Goal: Book appointment/travel/reservation

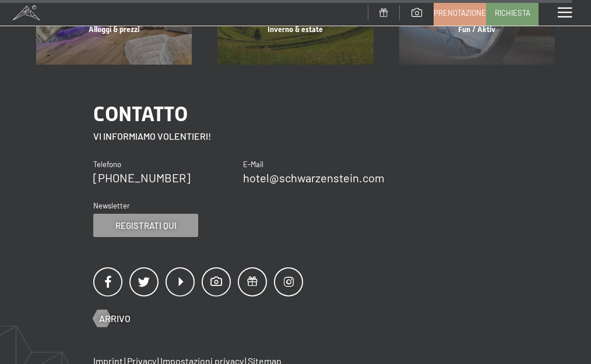
scroll to position [5479, 0]
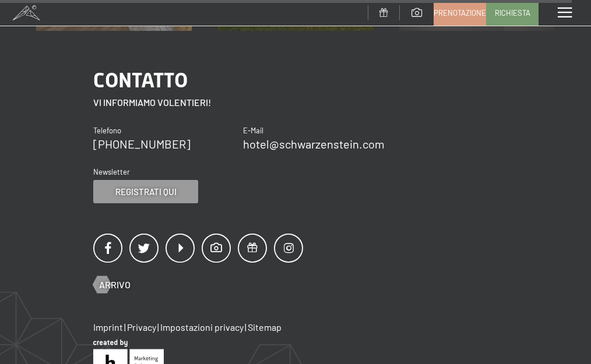
click at [562, 7] on div "Menu" at bounding box center [565, 13] width 52 height 26
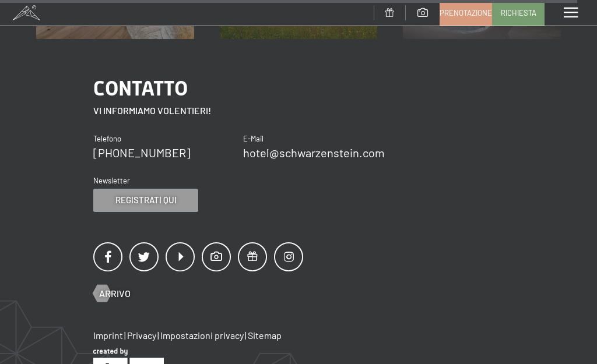
scroll to position [289, 0]
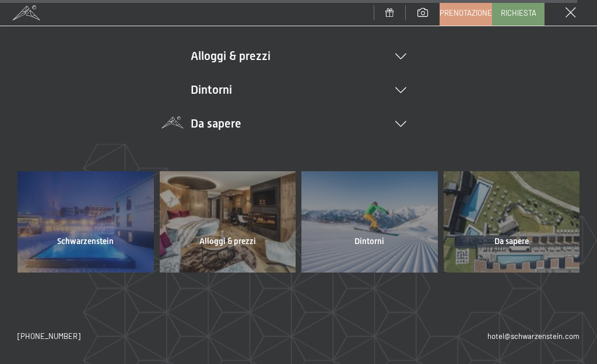
click at [397, 122] on icon at bounding box center [400, 124] width 11 height 6
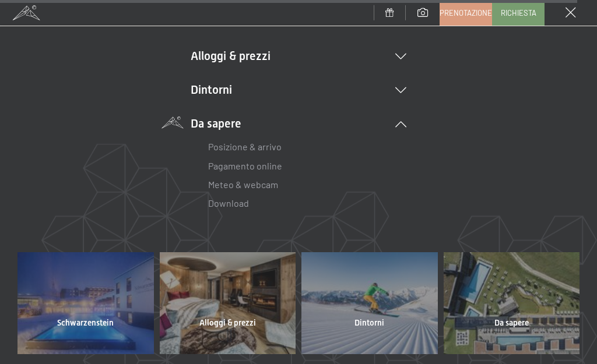
click at [238, 148] on link "Posizione & arrivo" at bounding box center [244, 146] width 73 height 11
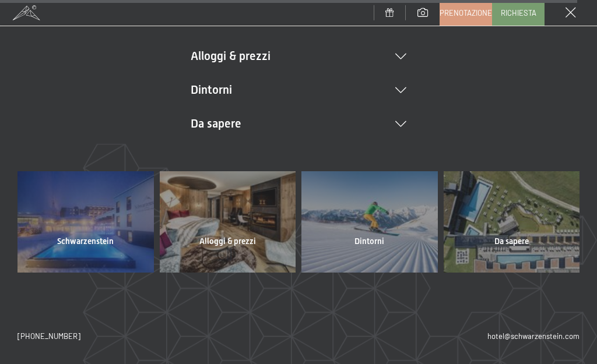
click at [390, 220] on div at bounding box center [369, 221] width 136 height 101
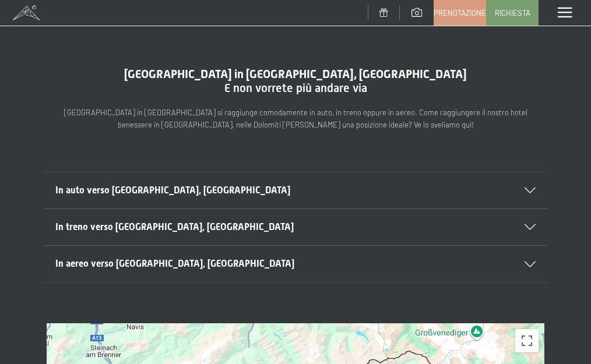
click at [157, 227] on span "In treno verso Lutago, Alto Adige" at bounding box center [174, 226] width 238 height 11
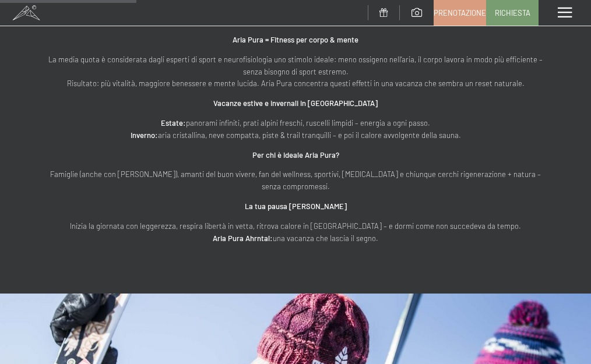
scroll to position [874, 0]
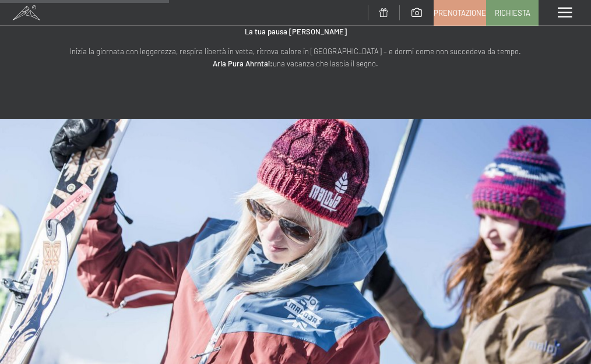
click at [567, 13] on span at bounding box center [565, 13] width 14 height 10
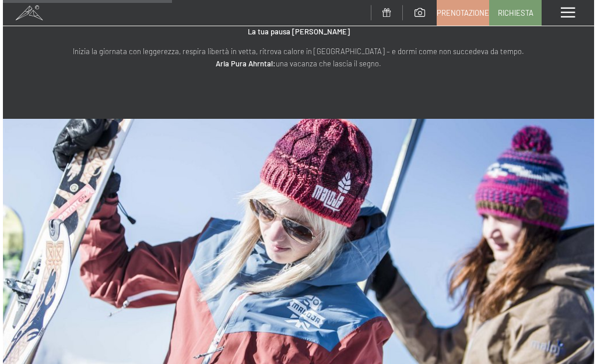
scroll to position [879, 0]
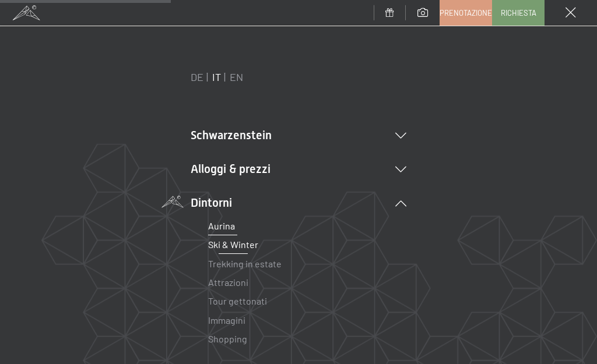
click at [242, 241] on link "Ski & Winter" at bounding box center [233, 244] width 50 height 11
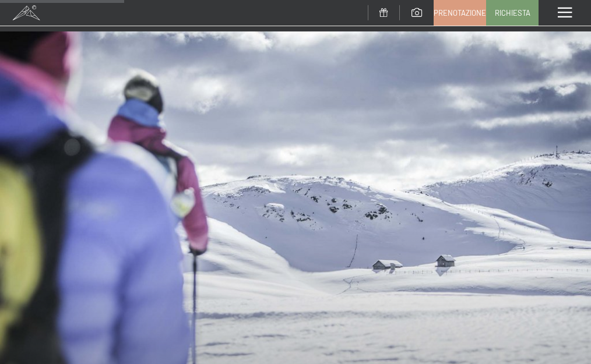
scroll to position [1224, 0]
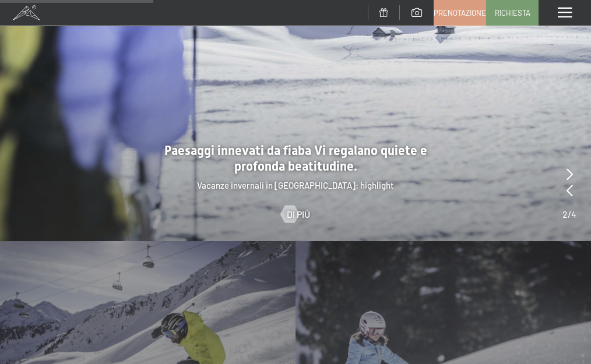
click at [557, 5] on div "Menu" at bounding box center [565, 13] width 52 height 26
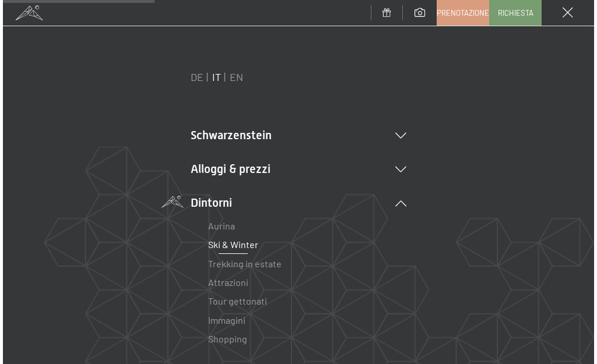
scroll to position [1216, 0]
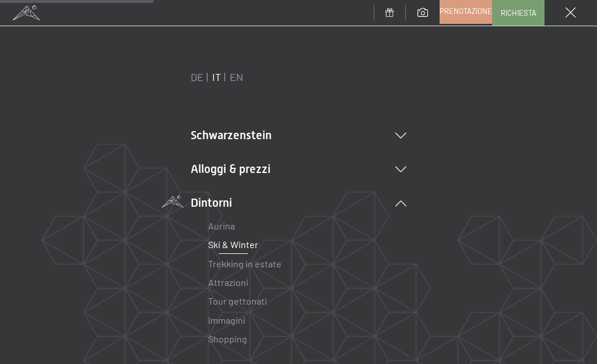
click at [459, 6] on span "Prenotazione" at bounding box center [465, 11] width 52 height 10
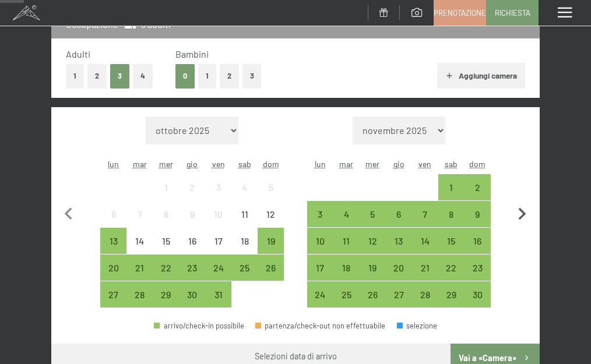
click at [525, 209] on icon "button" at bounding box center [522, 214] width 24 height 24
select select "2025-11-01"
select select "2025-12-01"
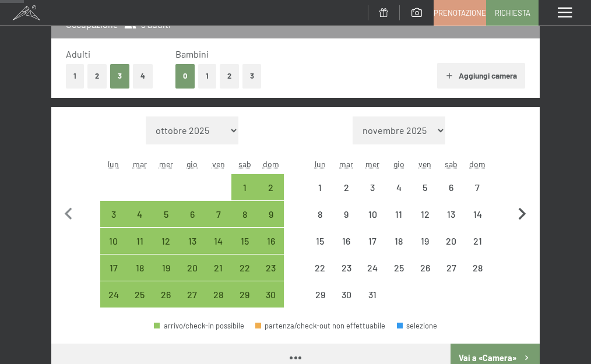
click at [522, 209] on icon "button" at bounding box center [522, 214] width 24 height 24
select select "[DATE]"
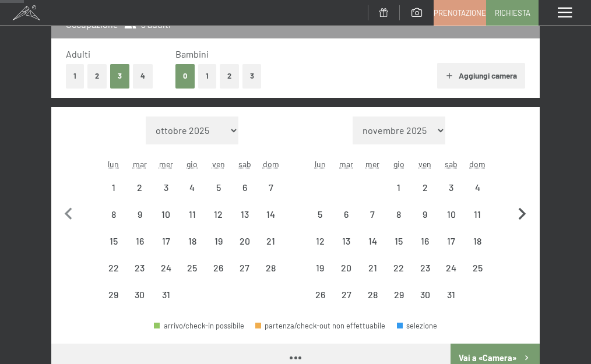
select select "2025-12-01"
select select "2026-01-01"
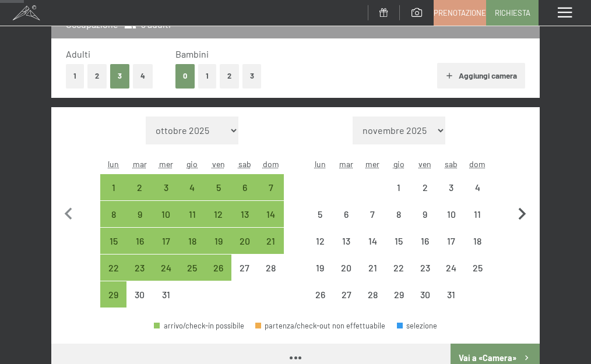
select select "2025-12-01"
select select "2026-01-01"
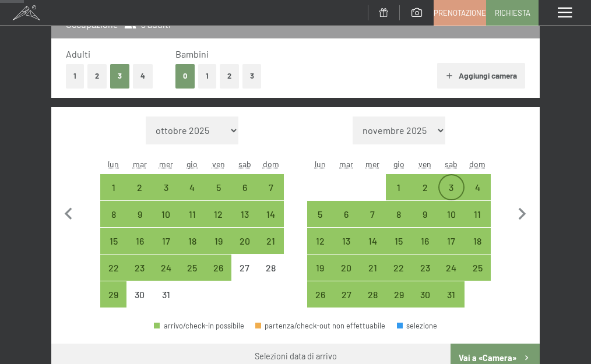
click at [444, 187] on div "3" at bounding box center [451, 195] width 24 height 24
select select "2025-12-01"
select select "2026-01-01"
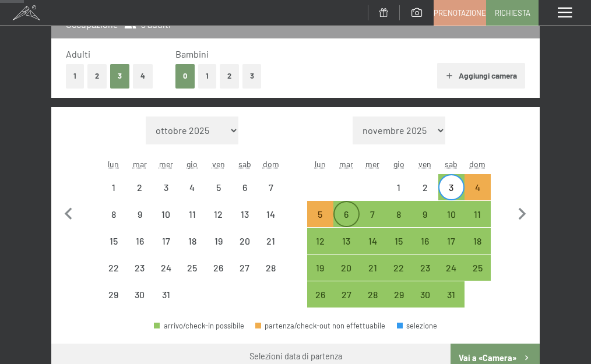
click at [349, 207] on div "6" at bounding box center [347, 214] width 24 height 24
select select "2025-12-01"
select select "2026-01-01"
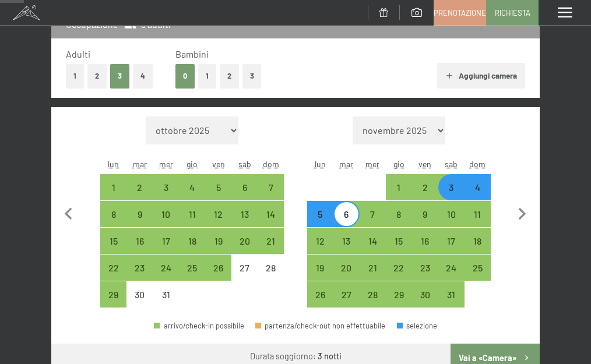
click at [487, 351] on button "Vai a «Camera»" at bounding box center [495, 358] width 89 height 28
select select "2025-12-01"
select select "2026-01-01"
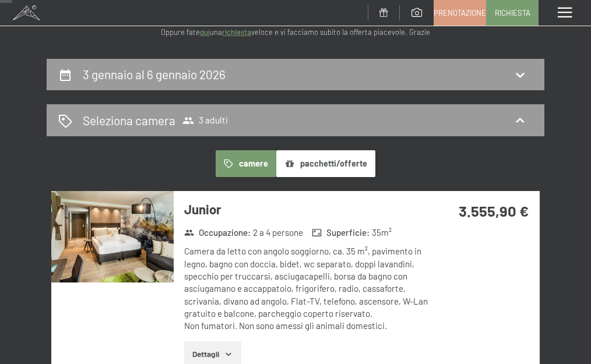
scroll to position [145, 0]
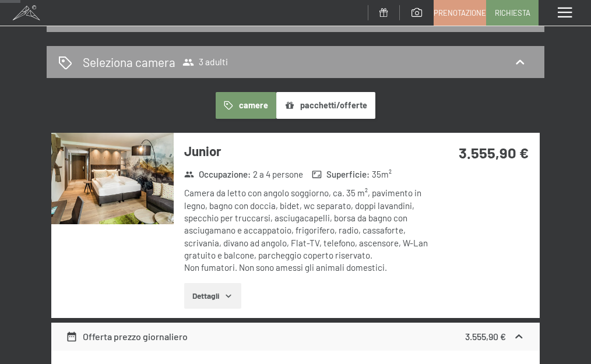
click at [227, 295] on icon "button" at bounding box center [228, 296] width 5 height 3
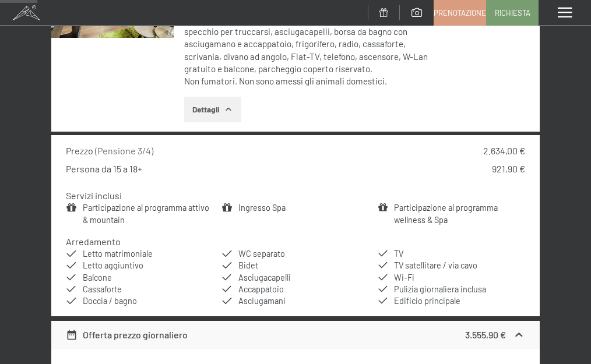
scroll to position [261, 0]
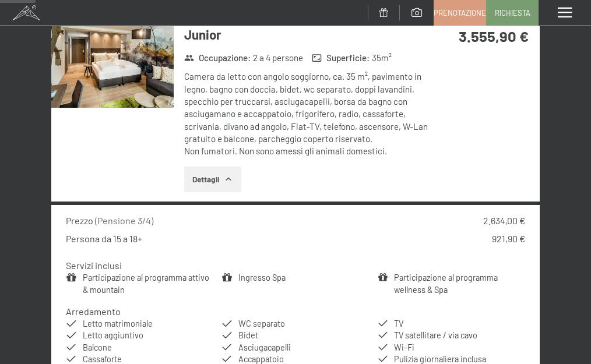
click at [216, 177] on button "Dettagli" at bounding box center [212, 180] width 57 height 26
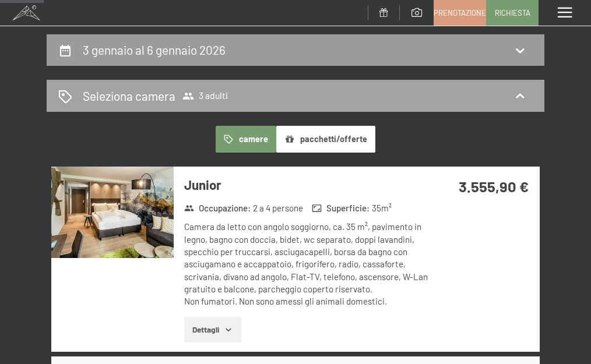
scroll to position [0, 0]
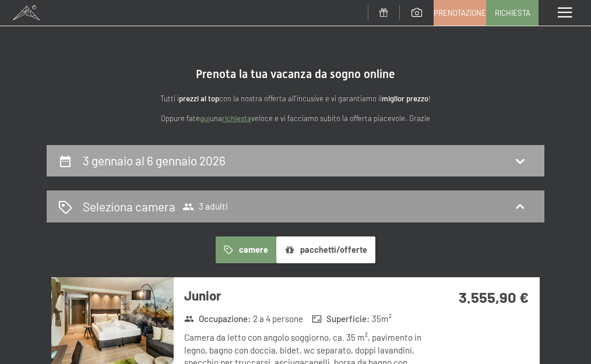
click at [365, 164] on div "3 gennaio al 6 gennaio 2026" at bounding box center [295, 160] width 474 height 17
select select "2025-12-01"
select select "2026-01-01"
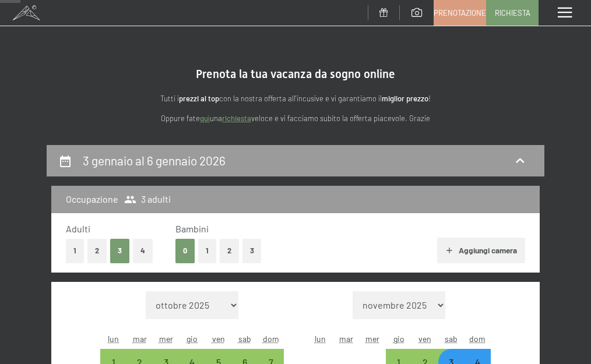
scroll to position [145, 0]
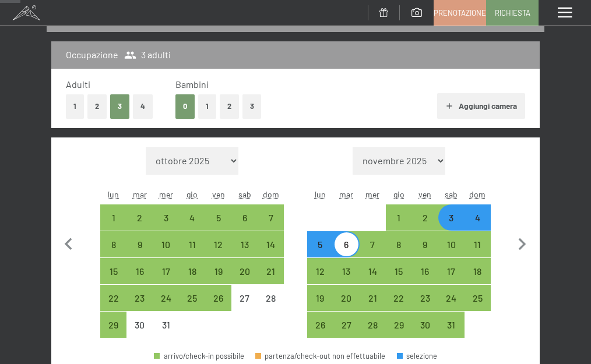
click at [569, 169] on div "3 gennaio al 6 gennaio 2026 Occupazione 3 adulti Adulti 1 2 3 4 Bambini 0 1 2 3…" at bounding box center [295, 271] width 591 height 540
click at [103, 107] on button "2" at bounding box center [96, 106] width 19 height 24
select select "2025-12-01"
select select "2026-01-01"
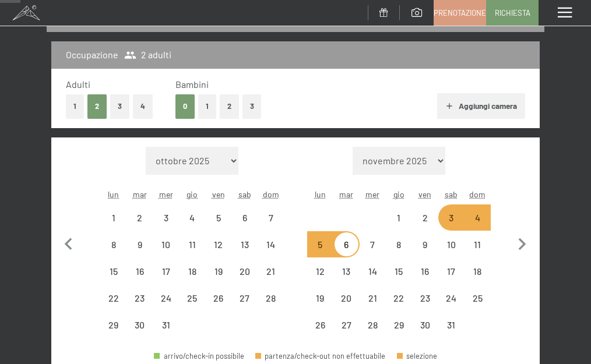
select select "2025-12-01"
select select "2026-01-01"
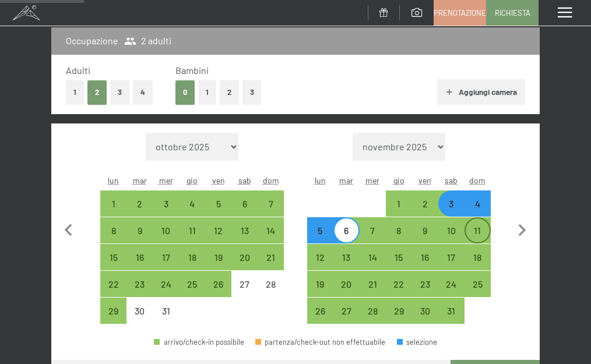
scroll to position [261, 0]
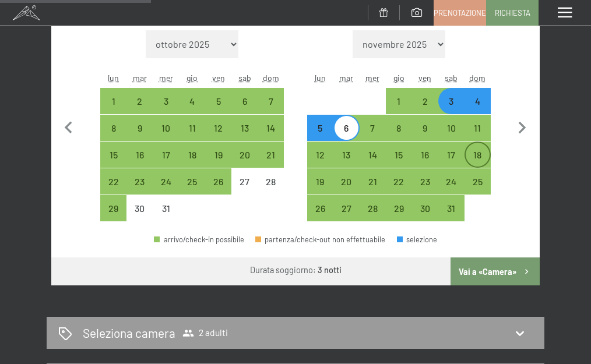
click at [483, 267] on button "Vai a «Camera»" at bounding box center [495, 272] width 89 height 28
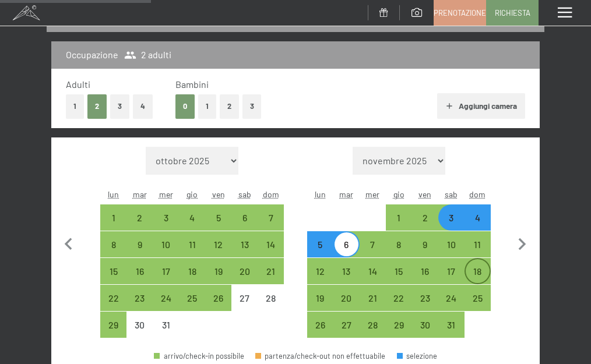
select select "2025-12-01"
select select "2026-01-01"
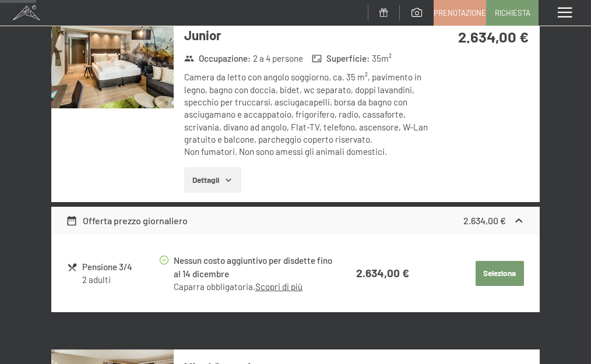
scroll to position [261, 0]
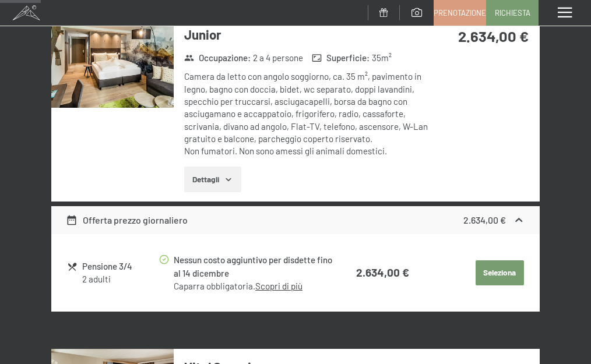
click at [202, 182] on button "Dettagli" at bounding box center [212, 180] width 57 height 26
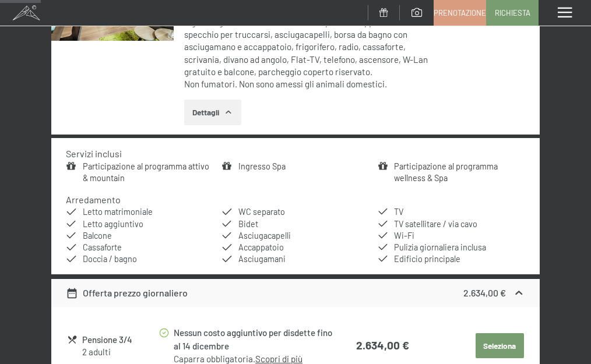
scroll to position [436, 0]
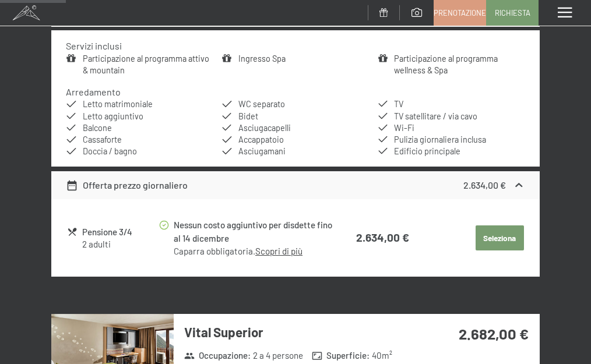
click at [275, 251] on link "Scopri di più" at bounding box center [278, 251] width 47 height 10
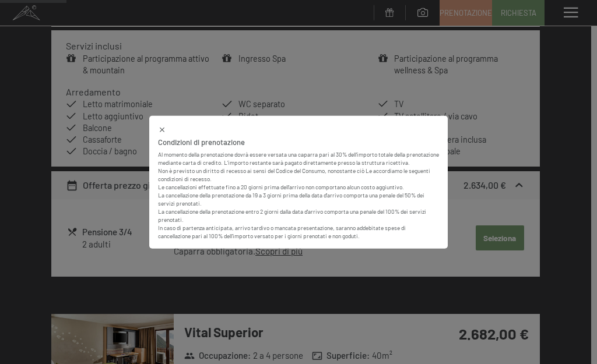
click at [161, 127] on icon at bounding box center [162, 129] width 5 height 5
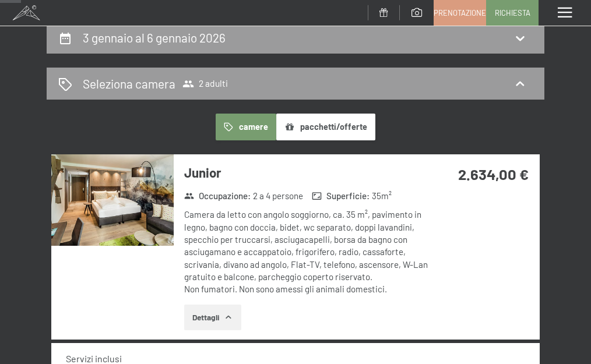
scroll to position [145, 0]
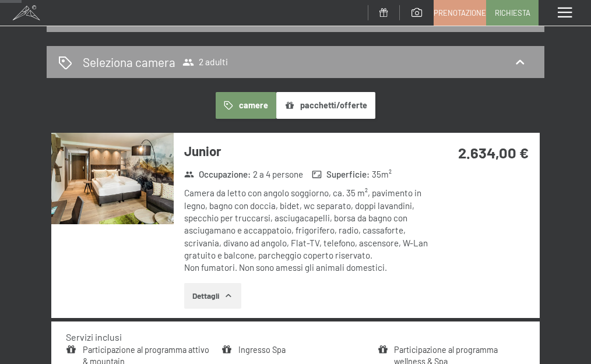
click at [224, 296] on button "Dettagli" at bounding box center [212, 296] width 57 height 26
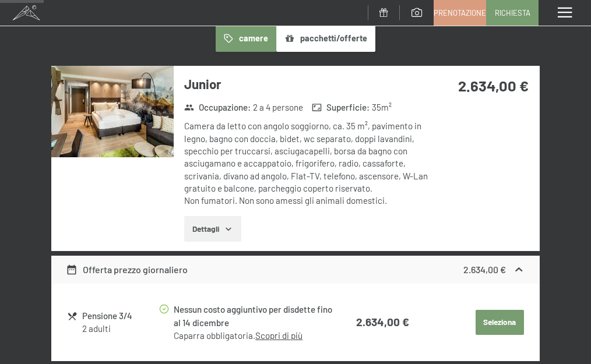
scroll to position [319, 0]
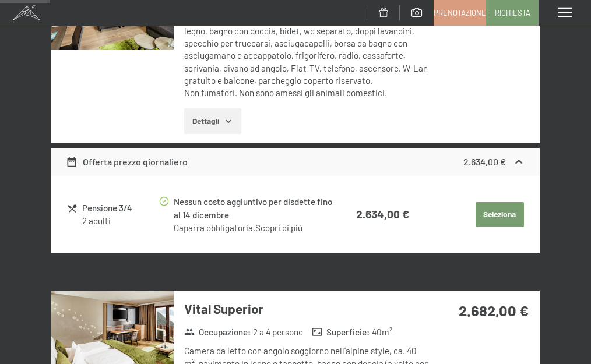
click at [291, 230] on link "Scopri di più" at bounding box center [278, 228] width 47 height 10
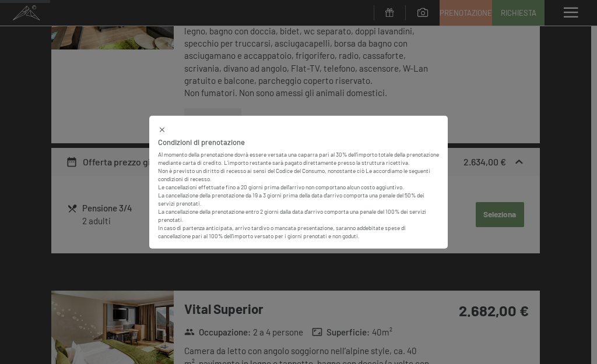
click at [161, 125] on icon at bounding box center [162, 129] width 8 height 8
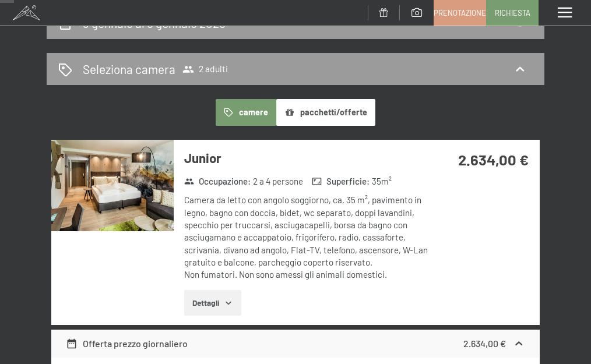
scroll to position [203, 0]
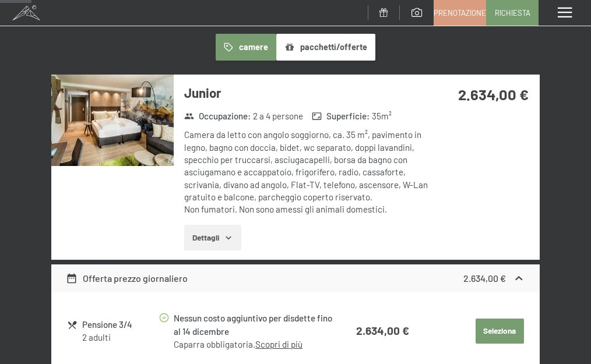
click at [203, 235] on button "Dettagli" at bounding box center [212, 238] width 57 height 26
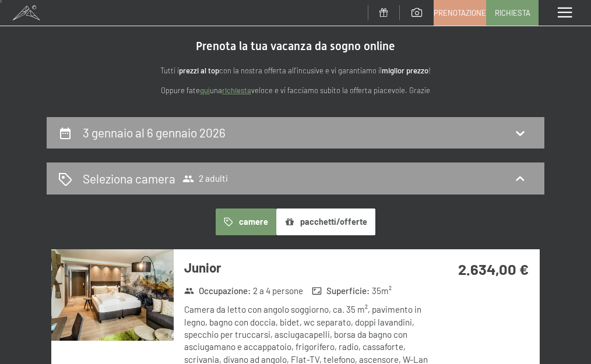
scroll to position [0, 0]
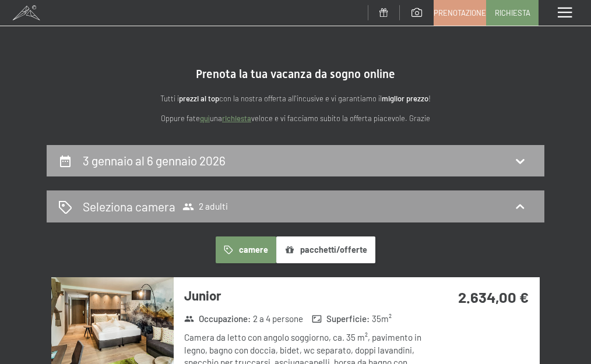
click at [248, 171] on div "3 gennaio al 6 gennaio 2026" at bounding box center [296, 161] width 498 height 32
select select "2025-12-01"
select select "2026-01-01"
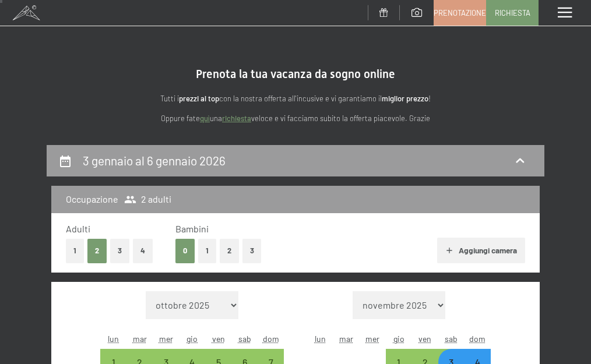
scroll to position [175, 0]
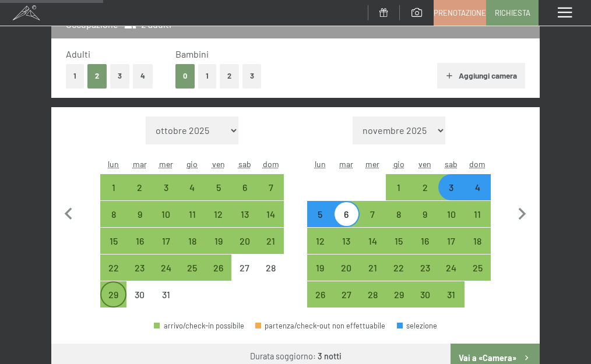
click at [111, 294] on div "29" at bounding box center [113, 302] width 24 height 24
select select "2025-12-01"
select select "2026-01-01"
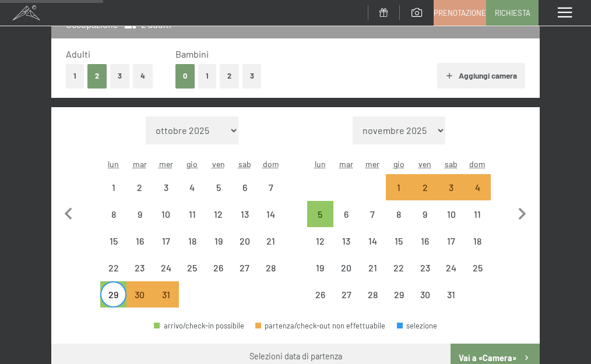
click at [554, 187] on div "29 dicembre al … Occupazione 2 adulti Adulti 1 2 3 4 Bambini 0 1 2 3 Aggiungi c…" at bounding box center [295, 240] width 591 height 540
click at [522, 217] on icon "button" at bounding box center [523, 214] width 8 height 12
select select "2026-01-01"
select select "2026-02-01"
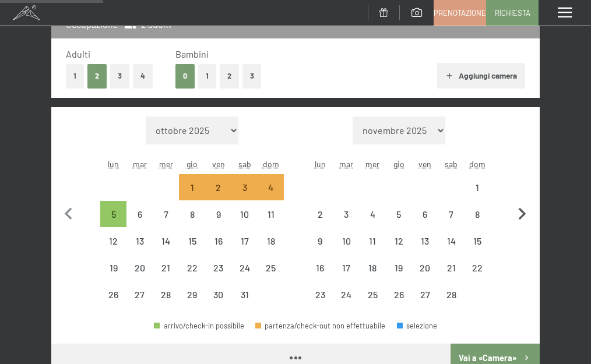
select select "2026-01-01"
select select "2026-02-01"
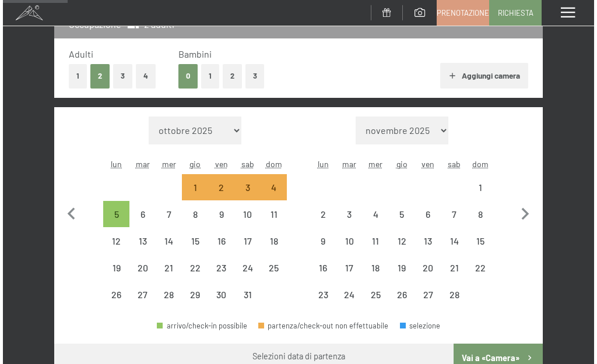
scroll to position [0, 0]
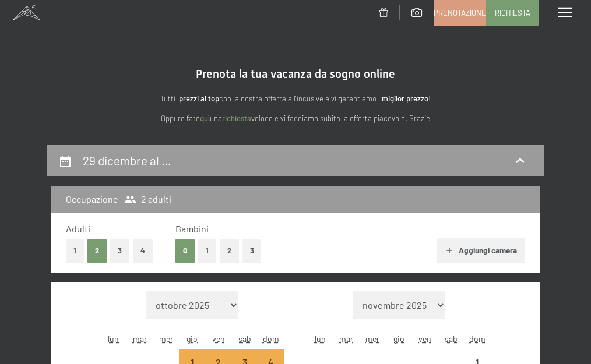
click at [568, 8] on span at bounding box center [565, 13] width 14 height 10
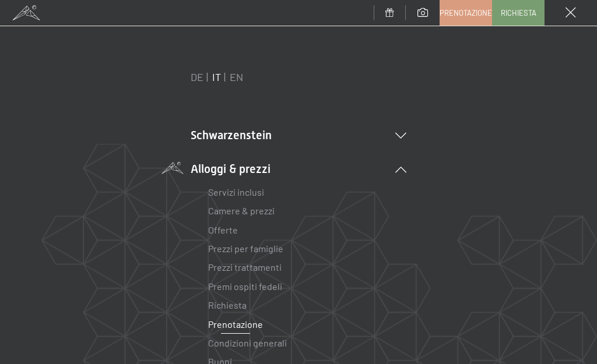
click at [231, 283] on link "Premi ospiti fedeli" at bounding box center [245, 286] width 74 height 11
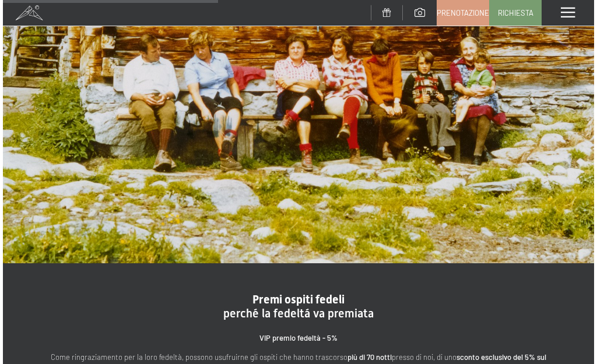
scroll to position [175, 0]
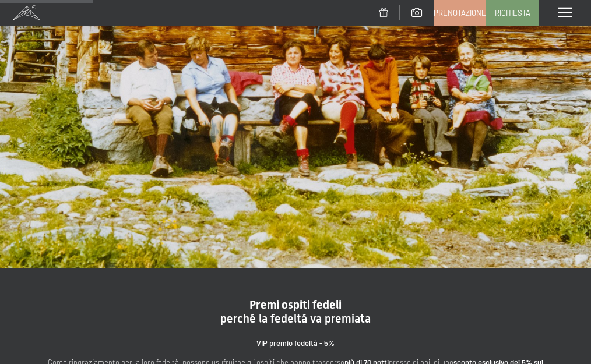
click at [562, 6] on div "Menu" at bounding box center [565, 13] width 52 height 26
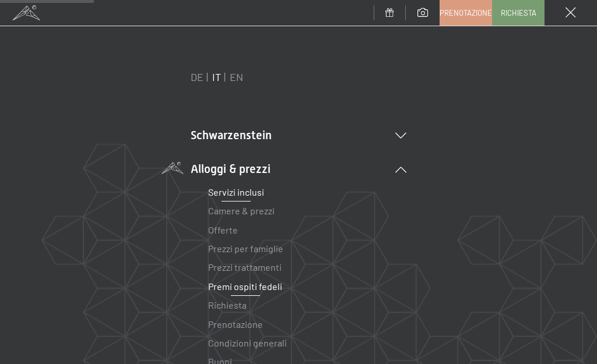
click at [259, 196] on link "Servizi inclusi" at bounding box center [236, 192] width 56 height 11
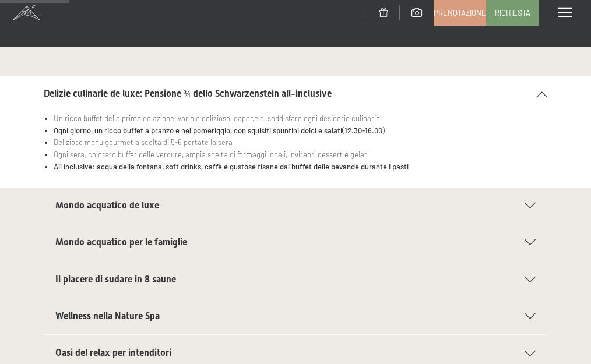
scroll to position [233, 0]
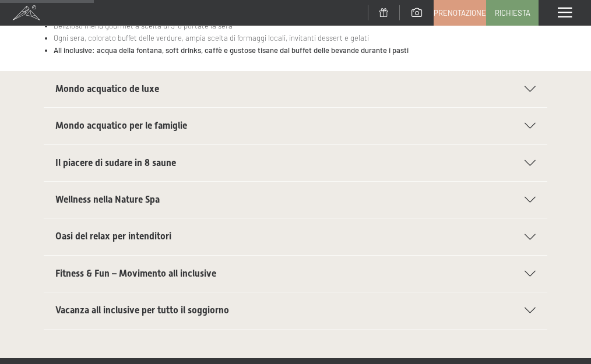
click at [178, 278] on span "Fitness & Fun – Movimento all inclusive" at bounding box center [135, 273] width 161 height 11
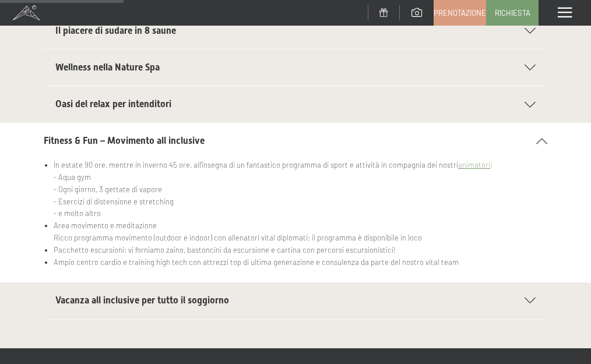
scroll to position [350, 0]
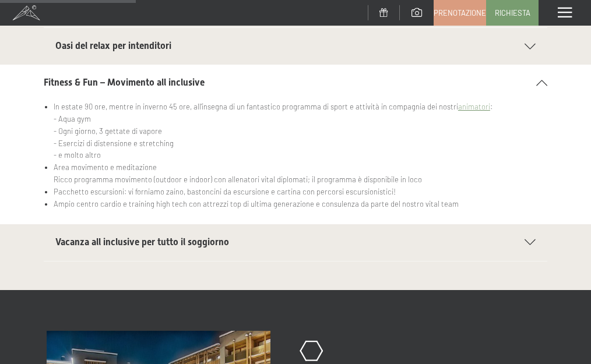
click at [197, 245] on span "Vacanza all inclusive per tutto il soggiorno" at bounding box center [142, 242] width 174 height 11
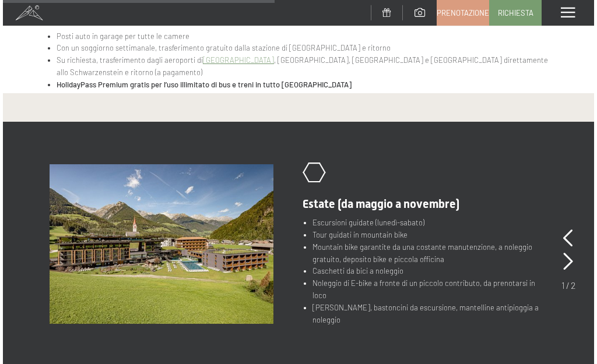
scroll to position [228, 0]
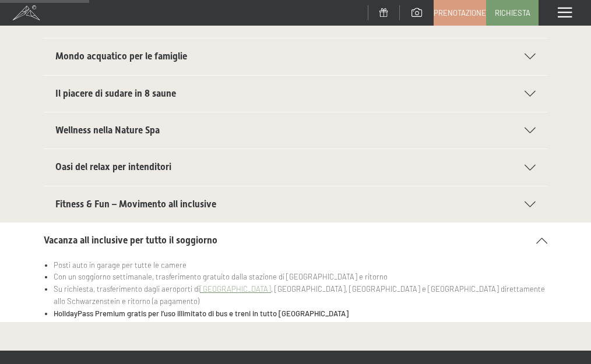
click at [561, 13] on span at bounding box center [565, 13] width 14 height 10
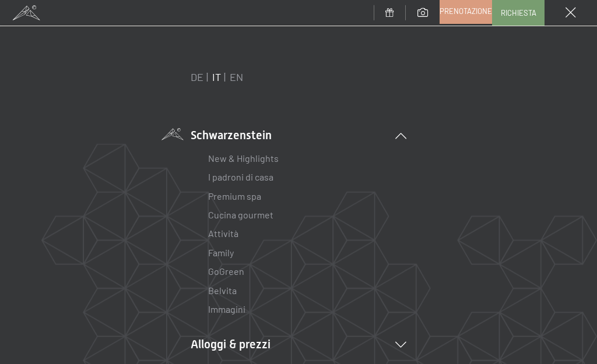
click at [455, 6] on span "Prenotazione" at bounding box center [465, 11] width 52 height 10
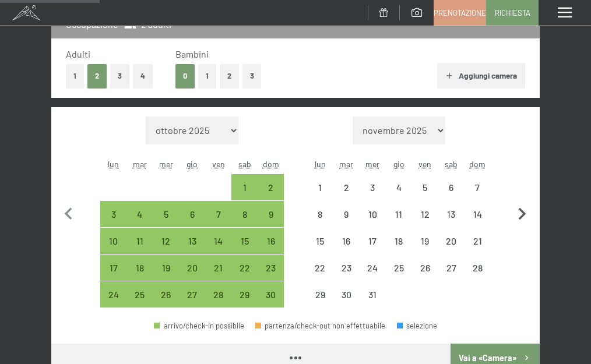
select select "[DATE]"
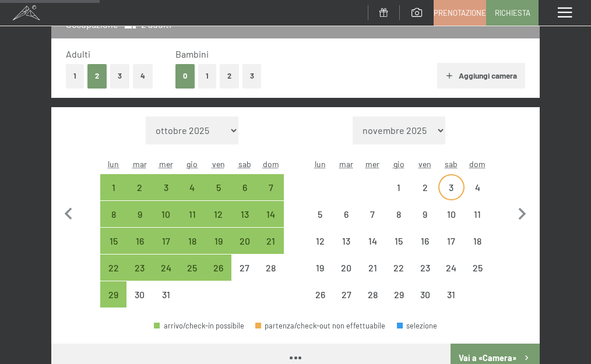
select select "[DATE]"
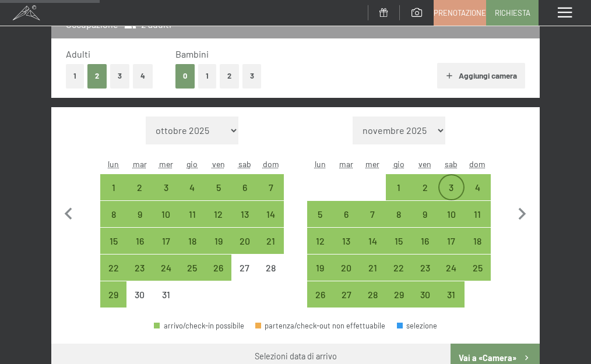
click at [447, 183] on div "3" at bounding box center [451, 195] width 24 height 24
select select "[DATE]"
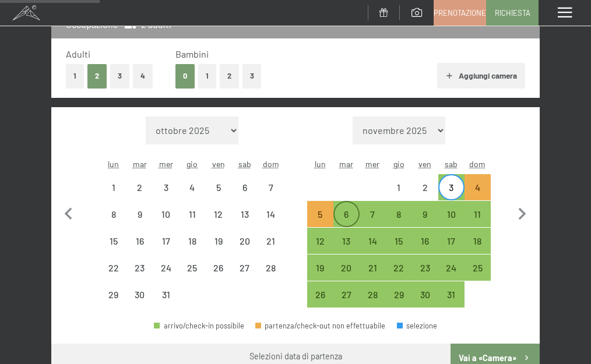
click at [339, 214] on div "6" at bounding box center [347, 222] width 24 height 24
select select "2025-12-01"
select select "2026-01-01"
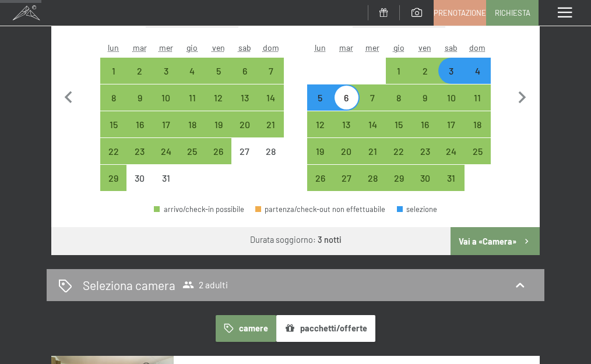
click at [514, 248] on button "Vai a «Camera»" at bounding box center [495, 241] width 89 height 28
select select "2025-12-01"
select select "2026-01-01"
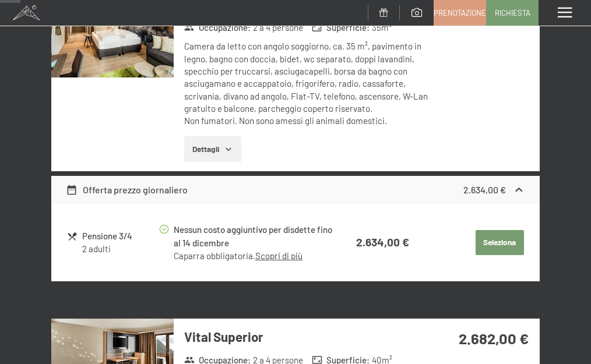
scroll to position [145, 0]
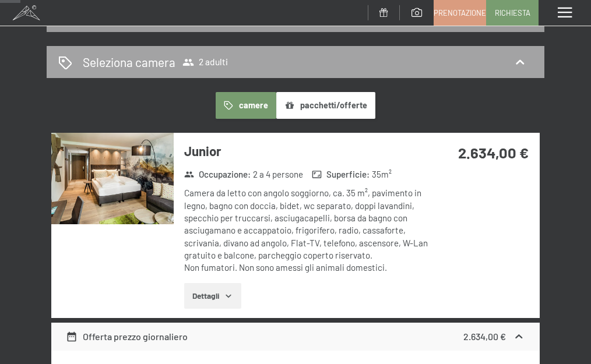
click at [400, 55] on div "Seleziona camera 2 adulti" at bounding box center [295, 62] width 474 height 17
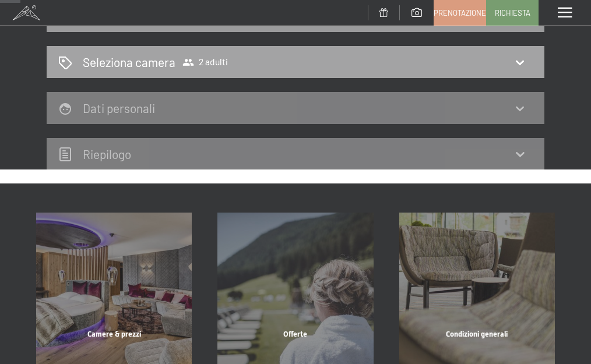
click at [164, 66] on h2 "Seleziona camera" at bounding box center [129, 62] width 93 height 17
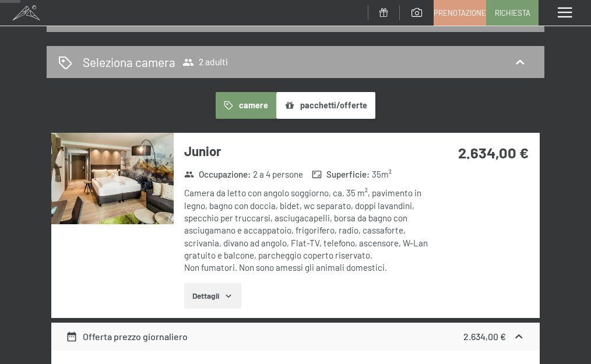
click at [170, 56] on h2 "Seleziona camera" at bounding box center [129, 62] width 93 height 17
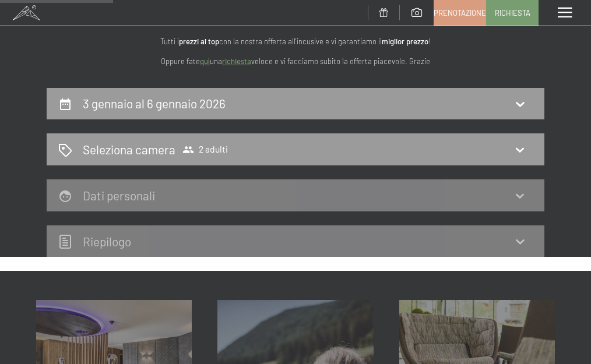
scroll to position [28, 0]
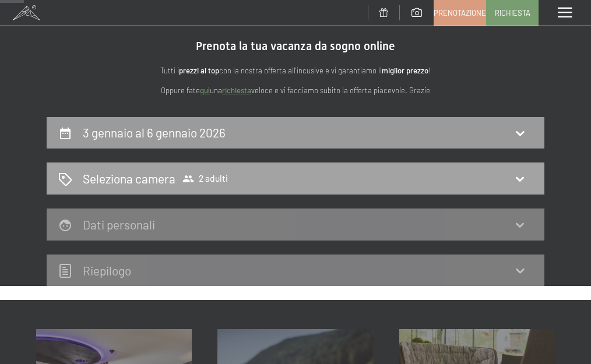
click at [251, 178] on div "Seleziona camera 2 adulti" at bounding box center [295, 178] width 474 height 17
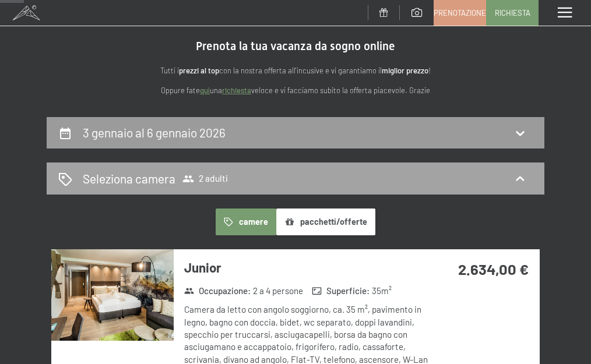
click at [166, 173] on h2 "Seleziona camera" at bounding box center [129, 178] width 93 height 17
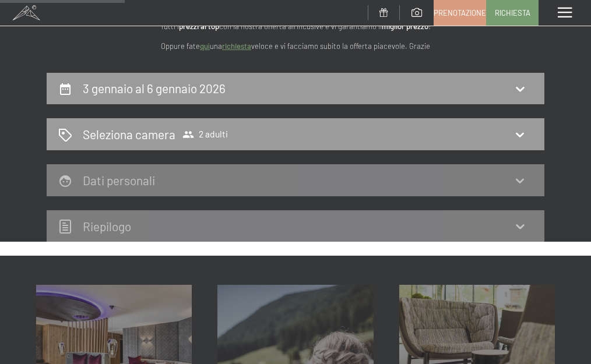
scroll to position [0, 0]
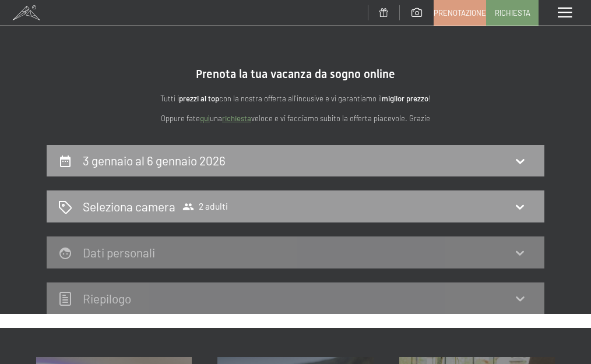
click at [245, 155] on div "3 gennaio al 6 gennaio 2026" at bounding box center [295, 160] width 474 height 17
select select "2025-12-01"
select select "2026-01-01"
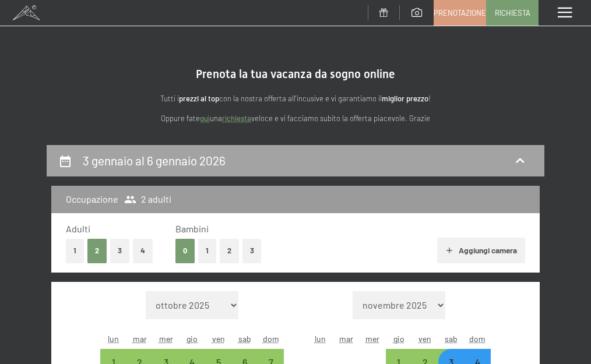
click at [341, 155] on div "3 gennaio al 6 gennaio 2026" at bounding box center [295, 160] width 474 height 17
select select "2025-12-01"
select select "2026-01-01"
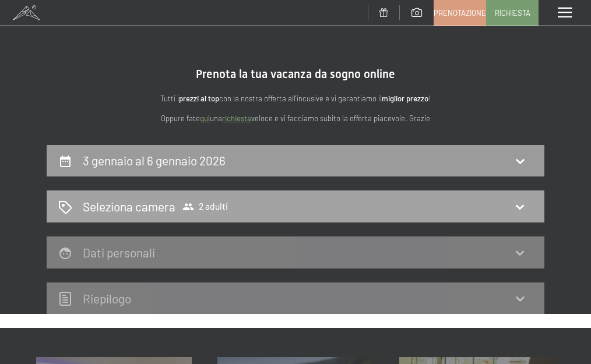
click at [219, 207] on span "2 adulti" at bounding box center [204, 207] width 45 height 12
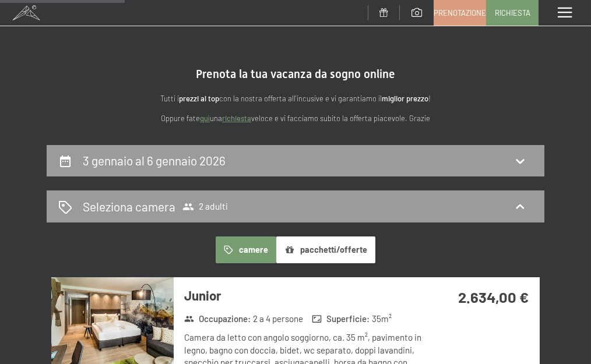
scroll to position [145, 0]
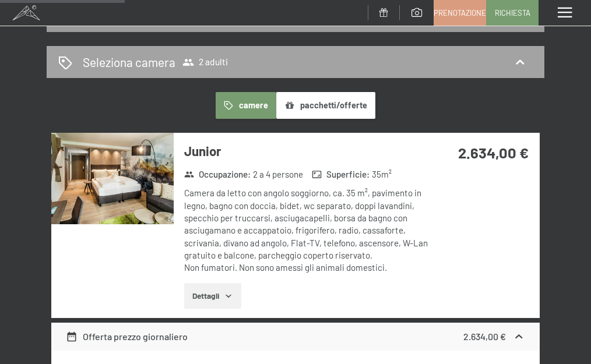
click at [327, 66] on div "Seleziona camera 2 adulti" at bounding box center [295, 62] width 474 height 17
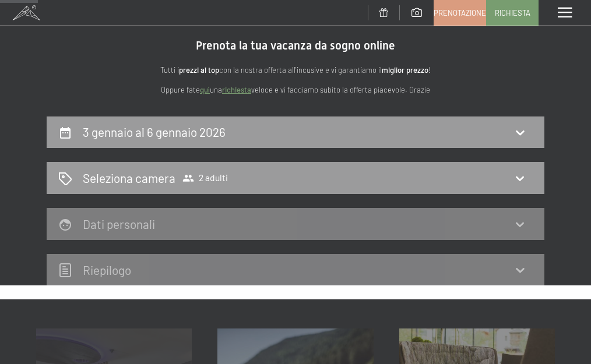
scroll to position [0, 0]
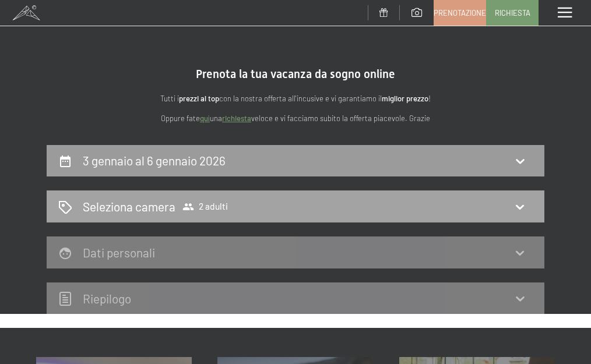
click at [141, 199] on h2 "Seleziona camera" at bounding box center [129, 206] width 93 height 17
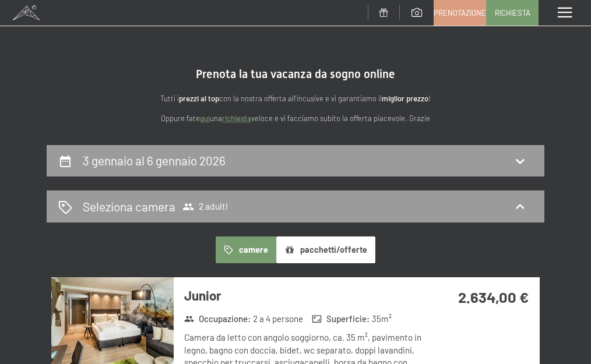
click at [291, 241] on button "pacchetti/offerte" at bounding box center [325, 250] width 99 height 27
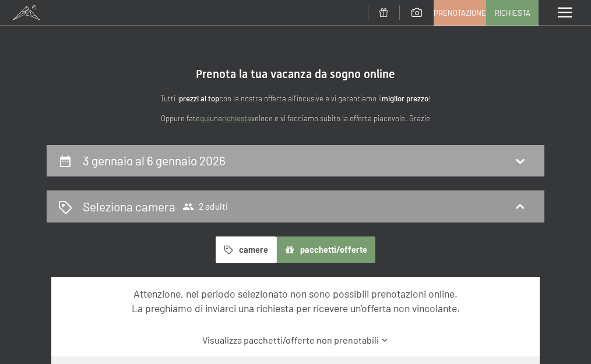
click at [97, 167] on h2 "3 gennaio al 6 gennaio 2026" at bounding box center [154, 160] width 143 height 15
select select "2025-12-01"
select select "2026-01-01"
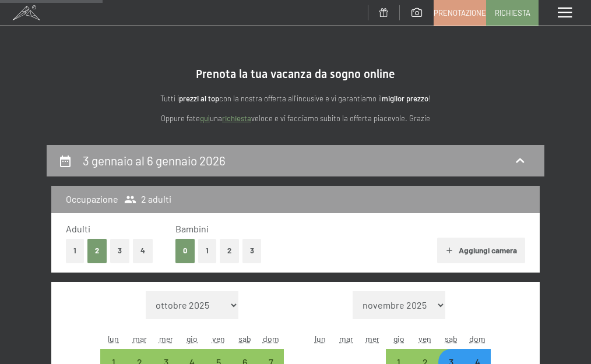
scroll to position [145, 0]
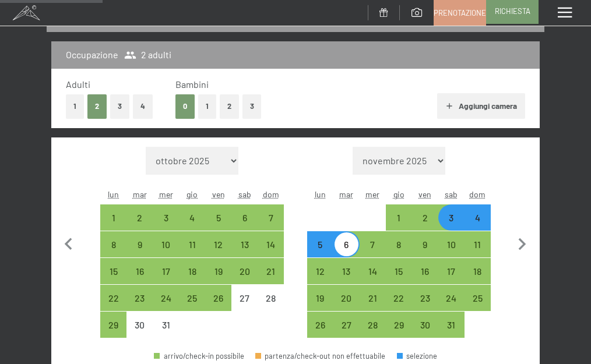
click at [504, 10] on span "Richiesta" at bounding box center [513, 11] width 36 height 10
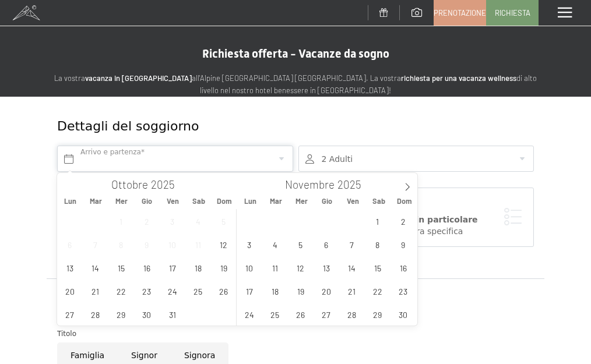
click at [153, 150] on input "text" at bounding box center [175, 159] width 236 height 26
click at [407, 190] on icon at bounding box center [407, 187] width 8 height 8
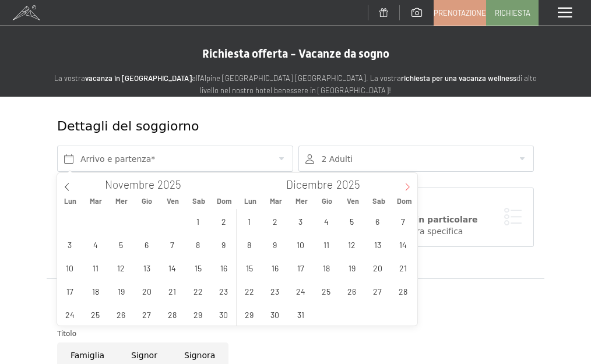
click at [406, 189] on icon at bounding box center [407, 187] width 8 height 8
type input "2026"
click at [518, 15] on span "Richiesta" at bounding box center [513, 11] width 36 height 10
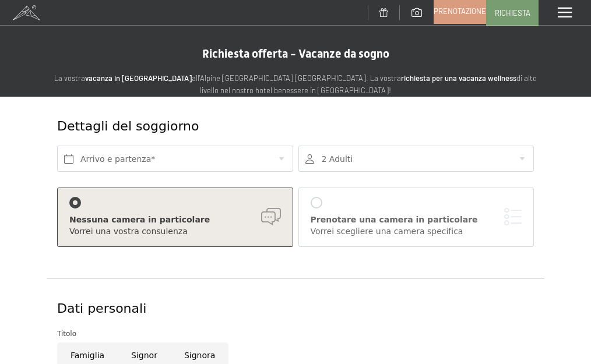
click at [447, 10] on span "Prenotazione" at bounding box center [460, 11] width 52 height 10
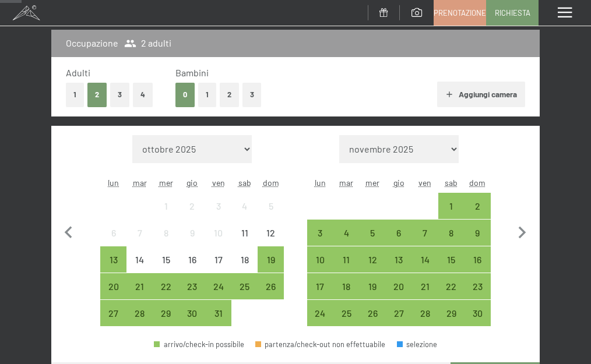
scroll to position [175, 0]
